Goal: Information Seeking & Learning: Learn about a topic

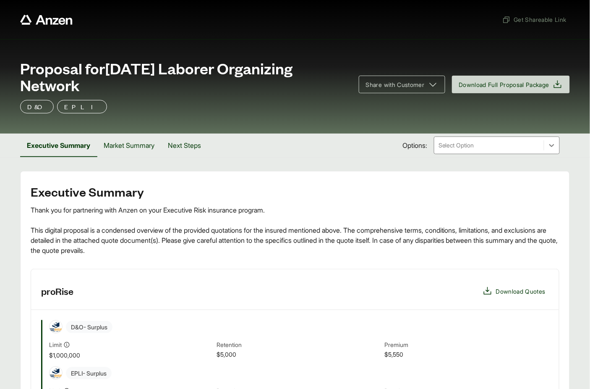
drag, startPoint x: 110, startPoint y: 67, endPoint x: 170, endPoint y: 85, distance: 63.2
click at [170, 85] on span "Proposal for [DATE] Laborer Organizing Network" at bounding box center [184, 77] width 329 height 34
copy span "[DATE] Laborer Organizing Network"
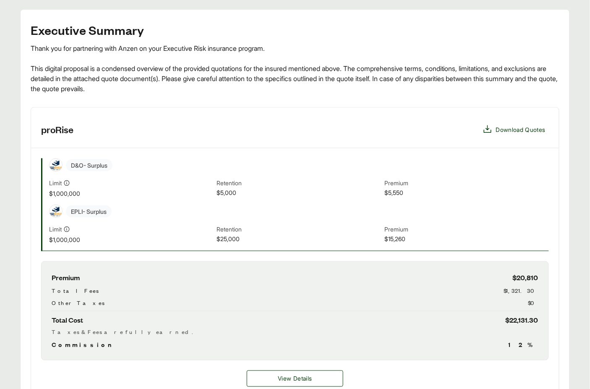
scroll to position [210, 0]
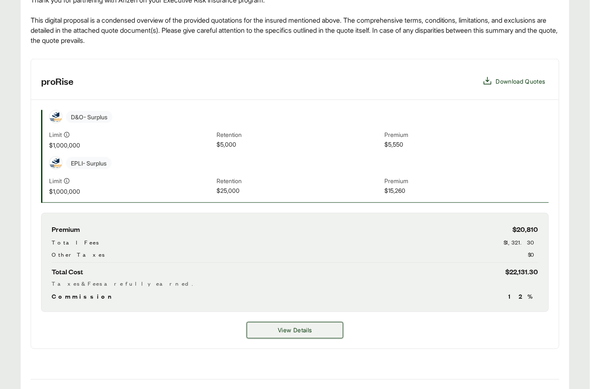
click at [316, 326] on button "View Details" at bounding box center [295, 330] width 97 height 16
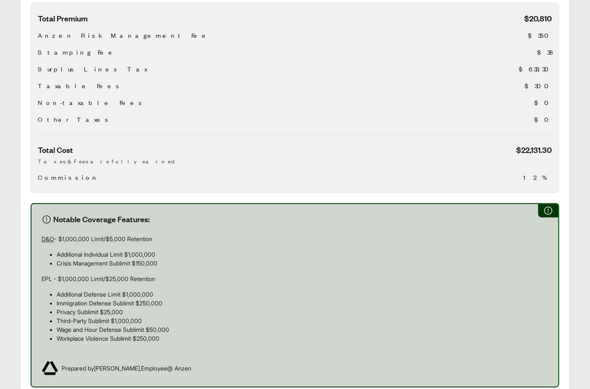
scroll to position [332, 0]
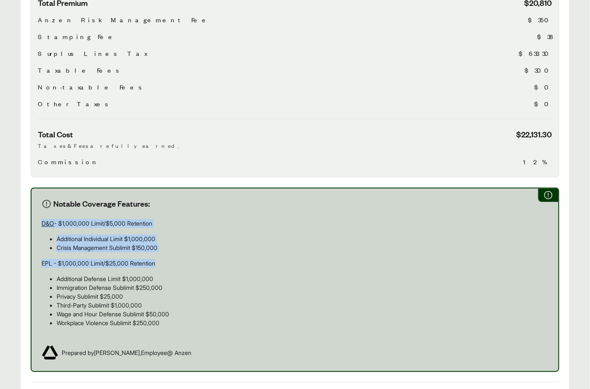
drag, startPoint x: 39, startPoint y: 207, endPoint x: 177, endPoint y: 253, distance: 144.9
click at [177, 253] on div "Notable Coverage Features: D&O - $1,000,000 Limit/$5,000 Retention Additional I…" at bounding box center [295, 280] width 529 height 184
copy div "D&O - $1,000,000 Limit/$5,000 Retention Additional Individual Limit $1,000,000 …"
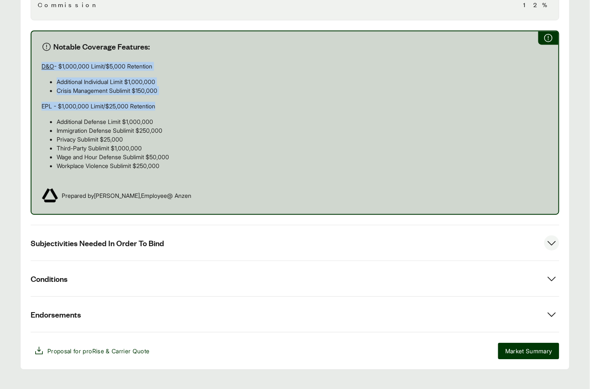
click at [175, 233] on button "Subjectivities Needed In Order To Bind" at bounding box center [295, 242] width 529 height 35
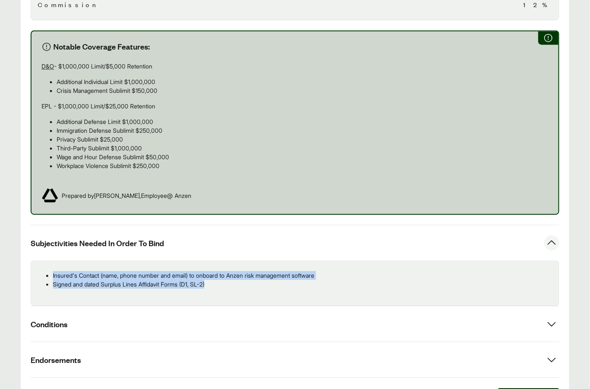
drag, startPoint x: 217, startPoint y: 273, endPoint x: 52, endPoint y: 260, distance: 165.4
click at [52, 271] on ul "Insured's Contact (name, phone number and email) to onboard to Anzen risk manag…" at bounding box center [295, 280] width 514 height 18
copy ul "Insured's Contact (name, phone number and email) to onboard to Anzen risk manag…"
